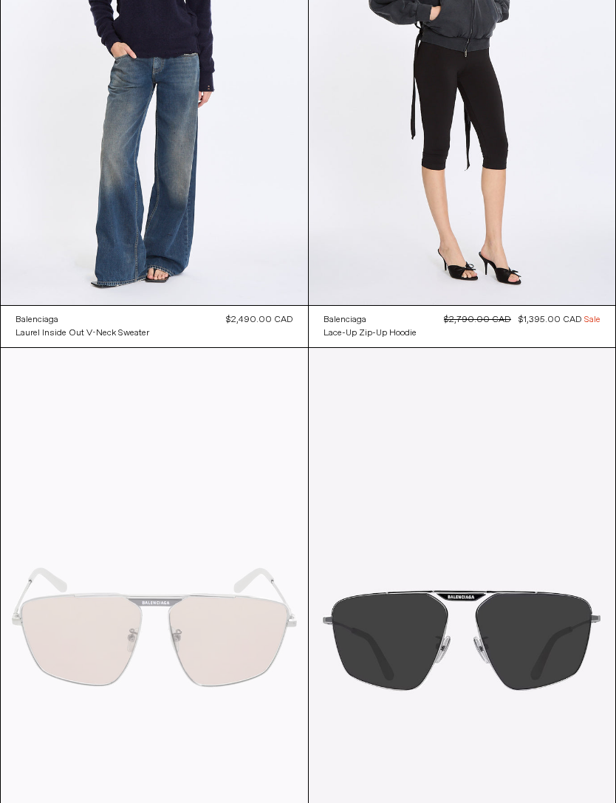
scroll to position [1921, 0]
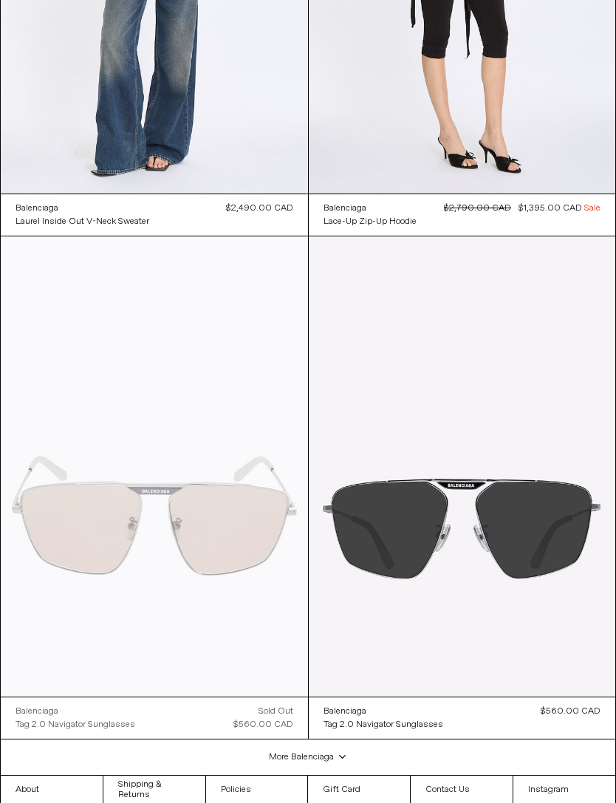
click at [173, 337] on at bounding box center [154, 466] width 307 height 460
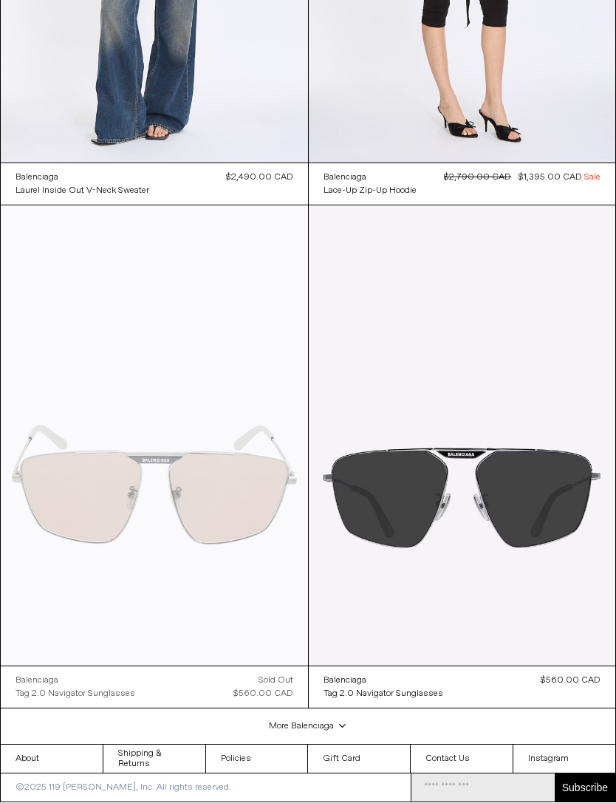
click at [498, 459] on at bounding box center [462, 435] width 307 height 460
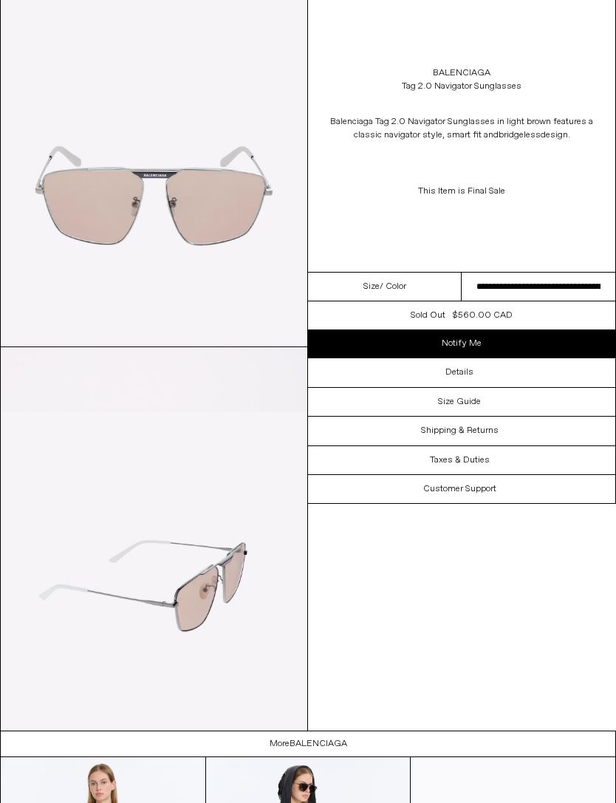
scroll to position [102, 0]
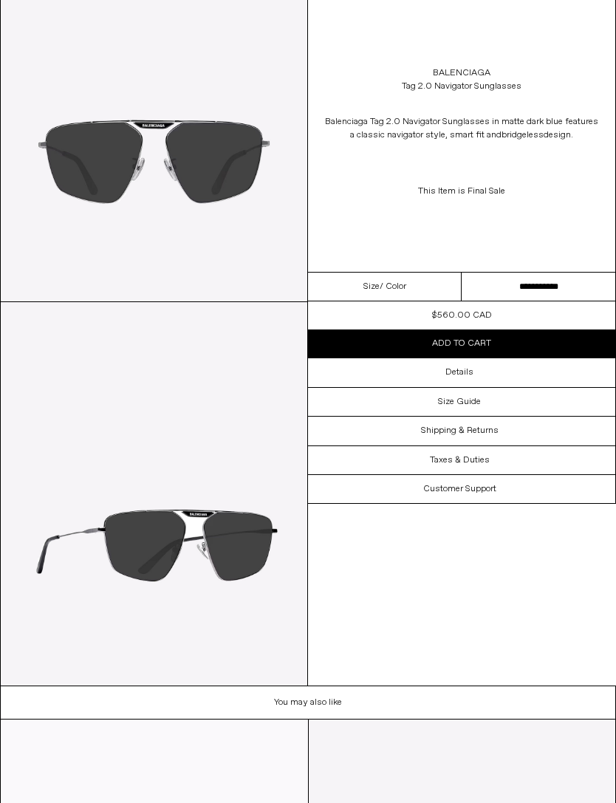
scroll to position [167, 0]
click at [455, 371] on h3 "Details" at bounding box center [459, 372] width 28 height 10
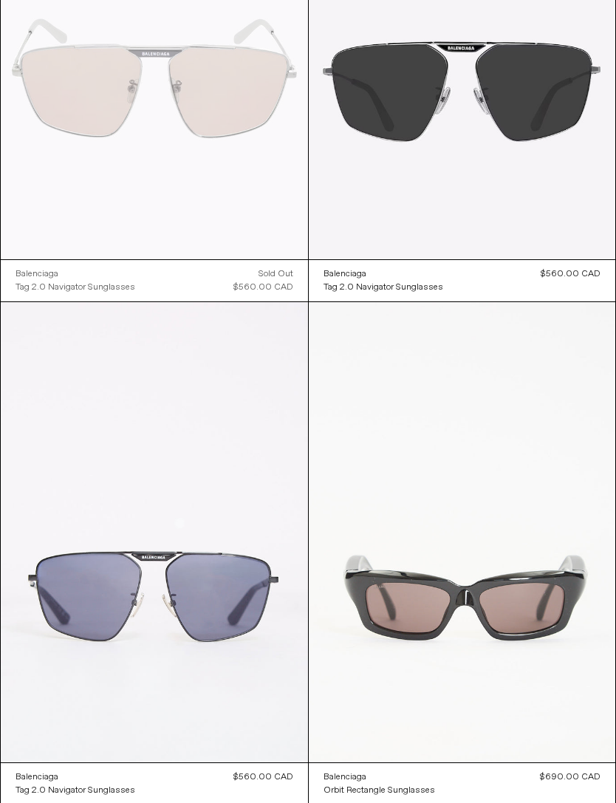
scroll to position [1153, 0]
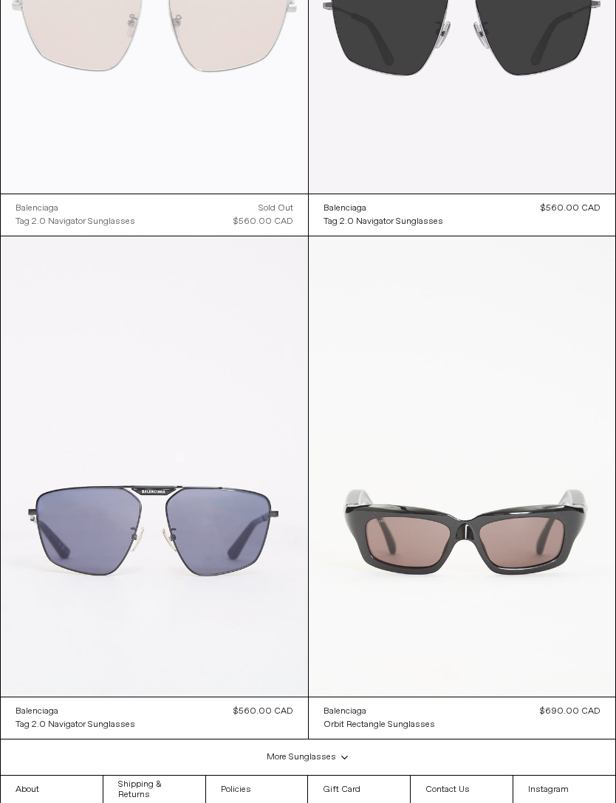
click at [270, 486] on at bounding box center [154, 466] width 307 height 460
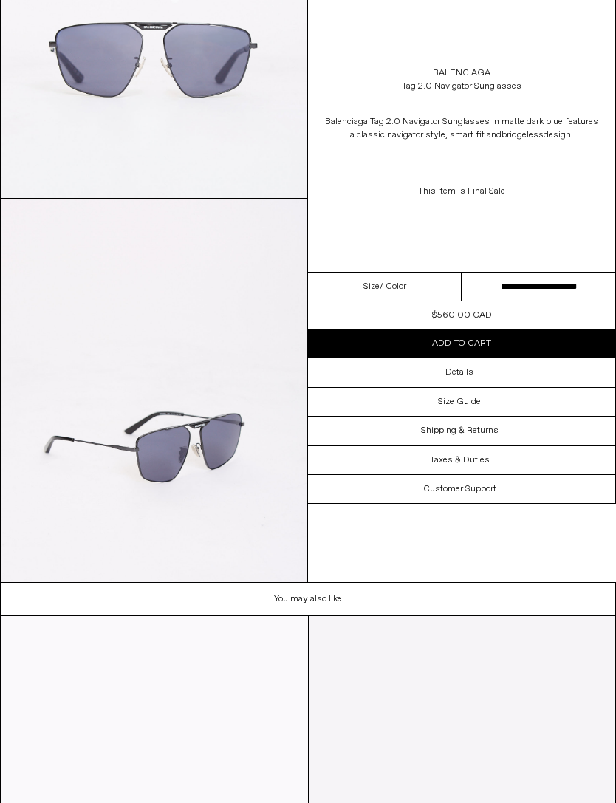
scroll to position [270, 0]
